Goal: Task Accomplishment & Management: Use online tool/utility

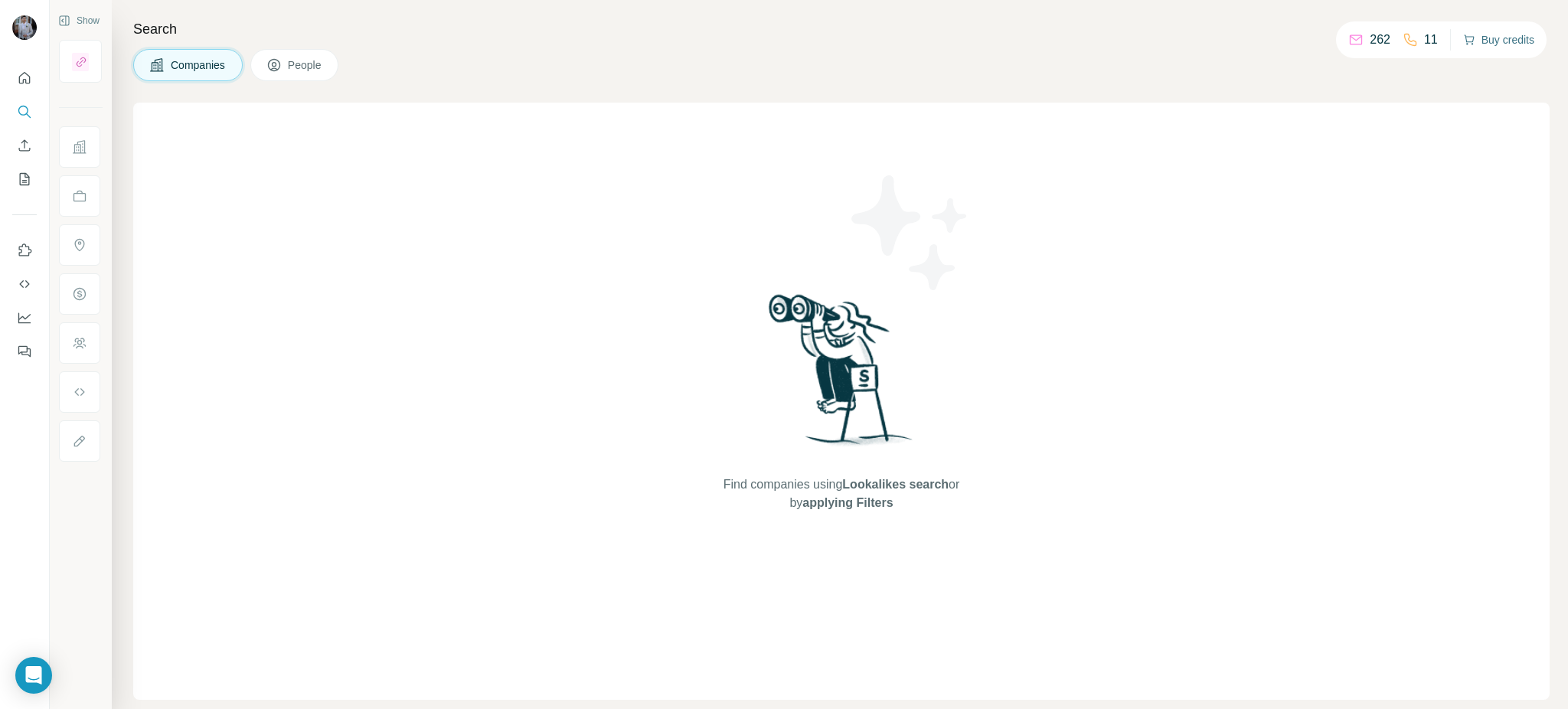
click at [1469, 38] on icon "button" at bounding box center [1470, 40] width 12 height 12
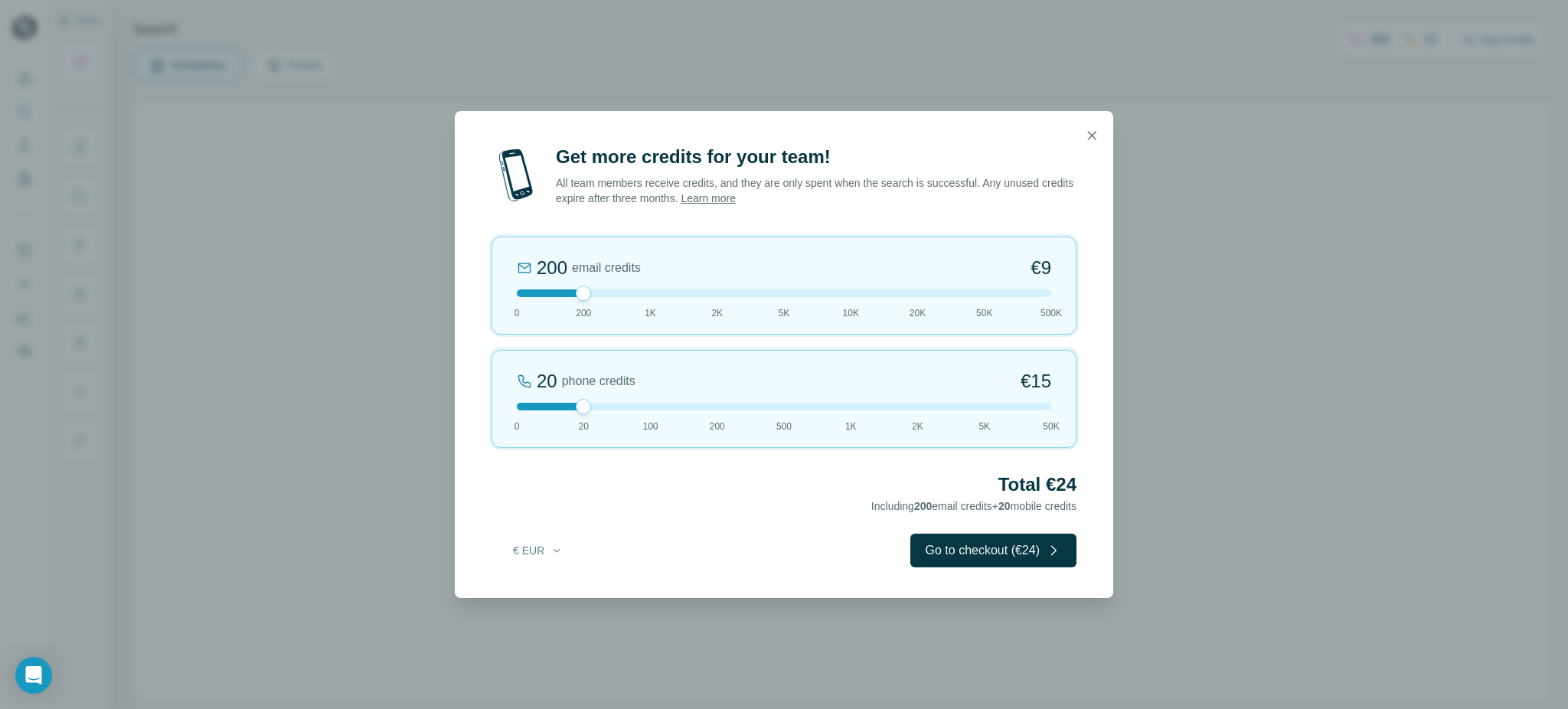
click at [654, 407] on div at bounding box center [784, 406] width 535 height 8
drag, startPoint x: 652, startPoint y: 405, endPoint x: 589, endPoint y: 404, distance: 63.0
click at [589, 404] on div at bounding box center [583, 407] width 15 height 15
click at [602, 404] on div at bounding box center [784, 406] width 535 height 8
click at [610, 407] on div at bounding box center [784, 406] width 535 height 8
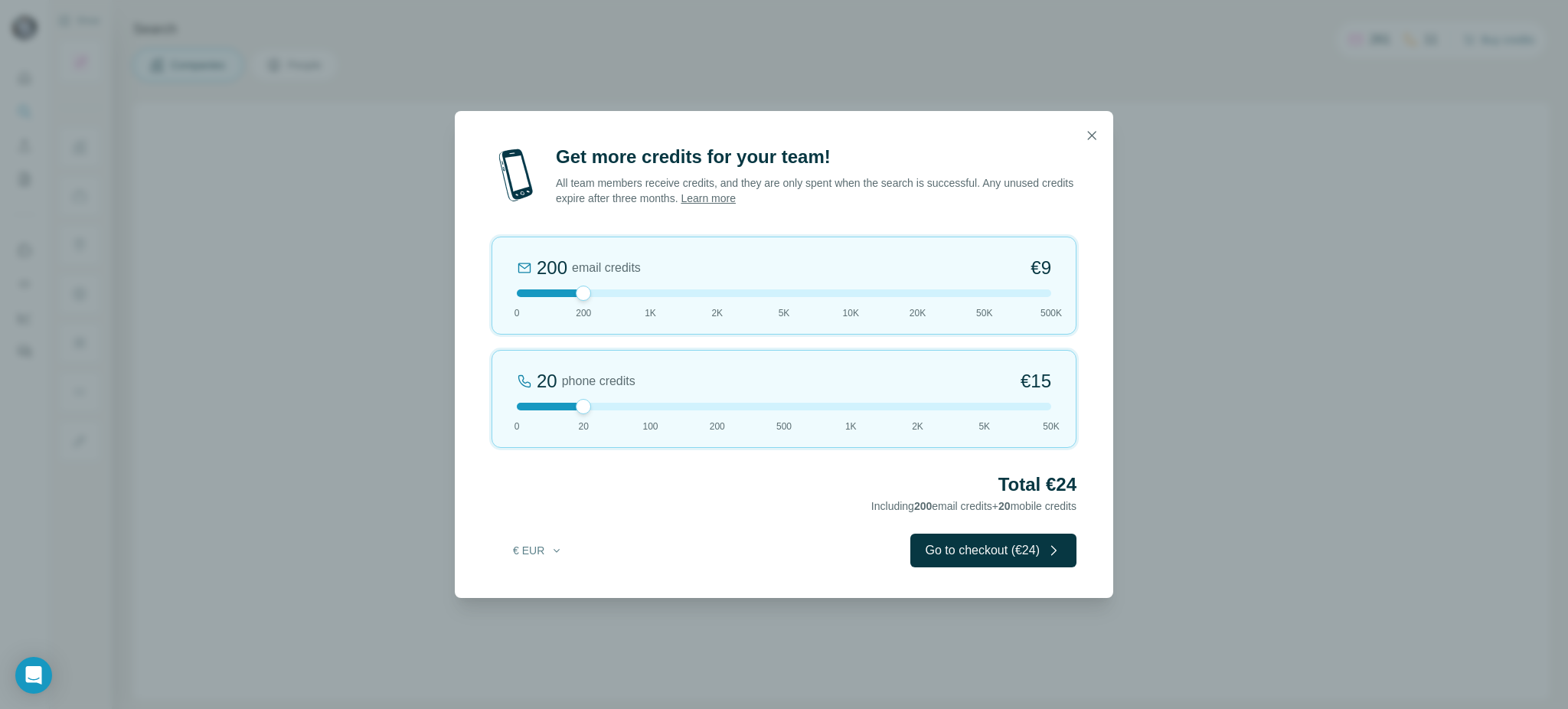
click at [637, 407] on div at bounding box center [784, 406] width 535 height 8
click at [1180, 417] on div "Get more credits for your team! All team members receive credits, and they are …" at bounding box center [784, 354] width 1568 height 709
click at [1092, 136] on icon "button" at bounding box center [1092, 135] width 15 height 15
